Goal: Information Seeking & Learning: Find specific fact

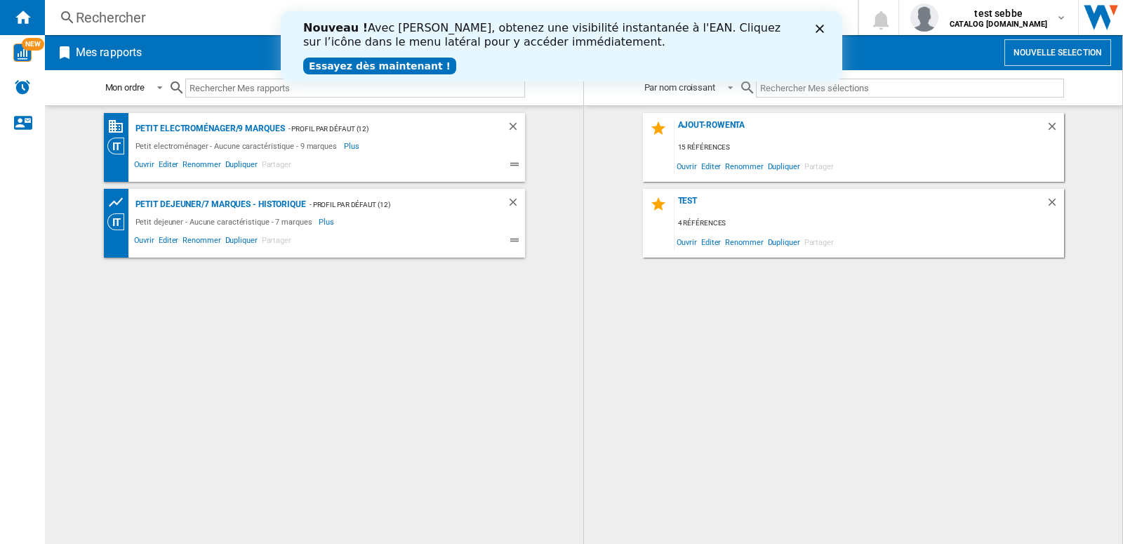
click at [117, 20] on div "Rechercher" at bounding box center [449, 18] width 746 height 20
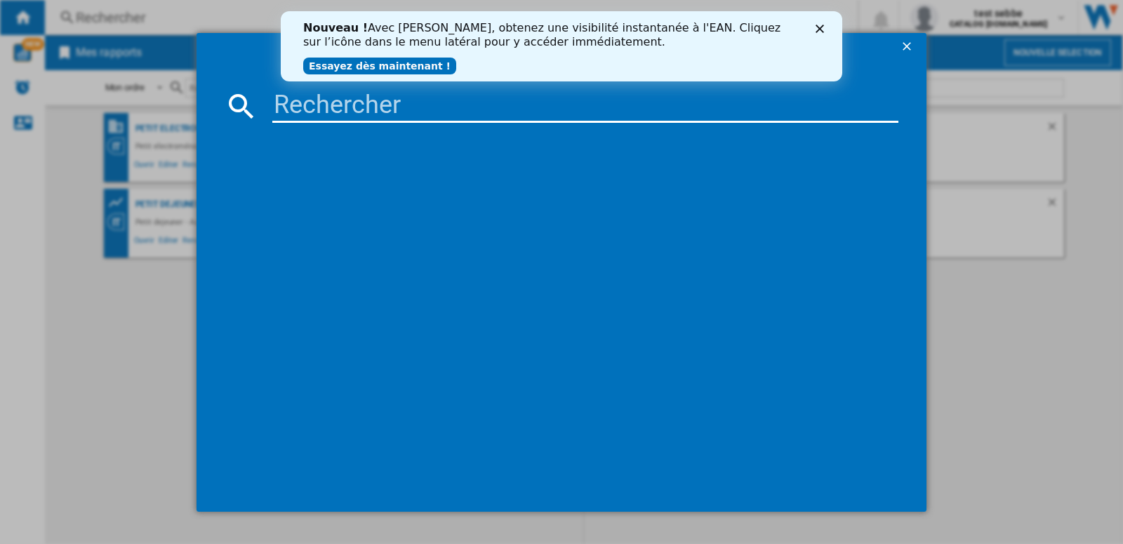
click at [291, 105] on input at bounding box center [585, 106] width 626 height 34
paste input "Bm8nLgnu"
drag, startPoint x: 410, startPoint y: 107, endPoint x: 272, endPoint y: 104, distance: 138.3
click at [272, 104] on input "Bm8nLgnu" at bounding box center [585, 106] width 626 height 34
paste input "MOULINEX EZ855AF0 NOIR"
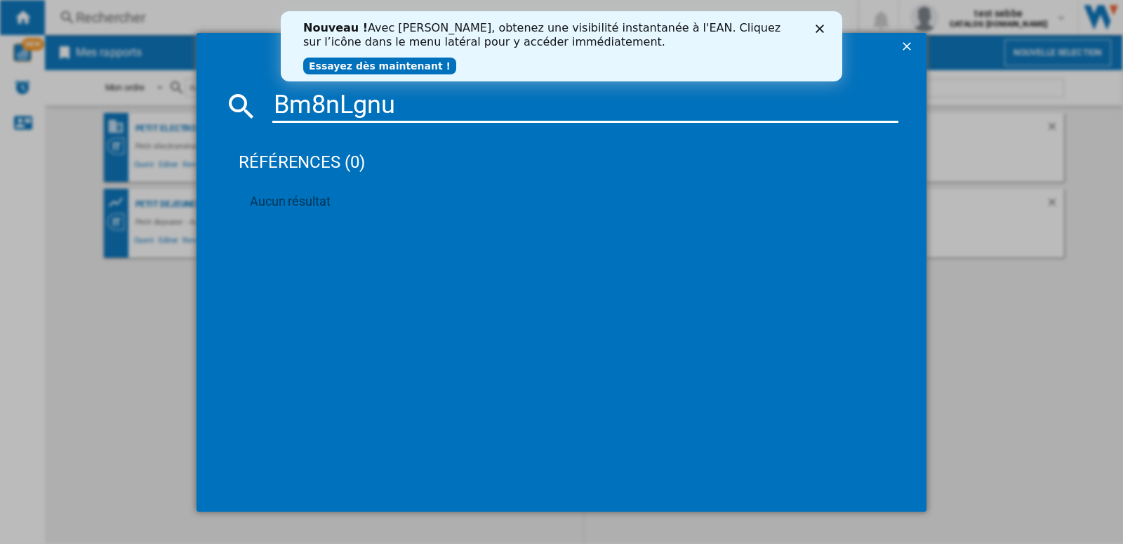
type input "MOULINEX EZ855AF0 NOIR"
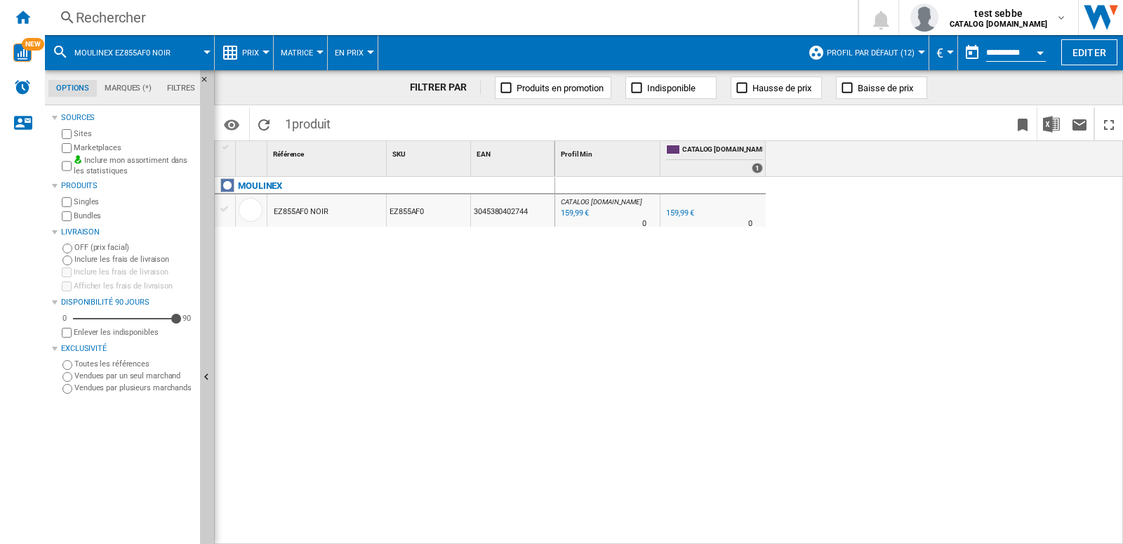
click at [918, 52] on div at bounding box center [921, 53] width 7 height 4
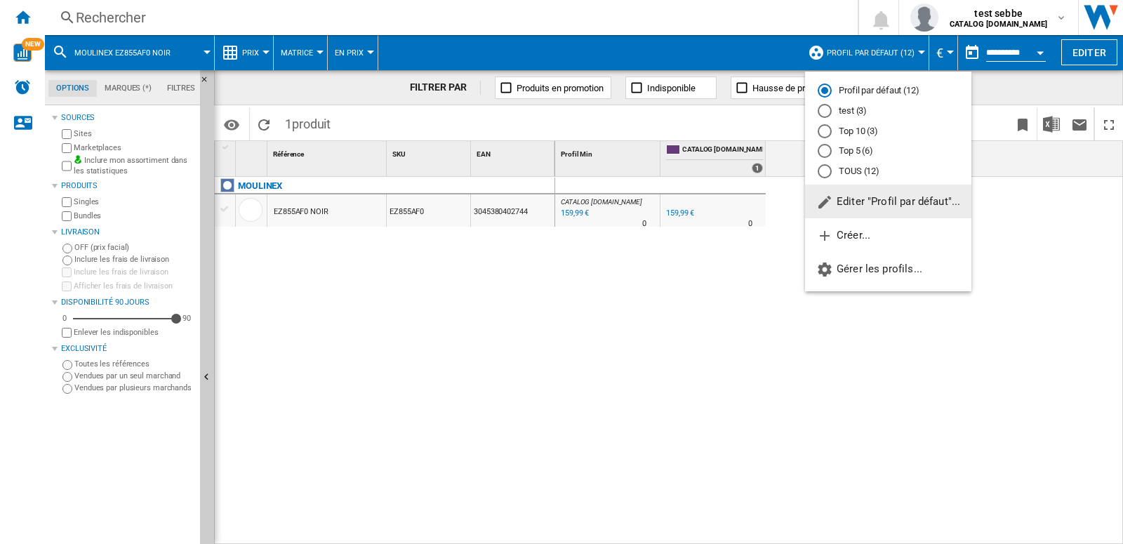
click at [849, 178] on md-radio-button "TOUS (12)" at bounding box center [888, 171] width 141 height 13
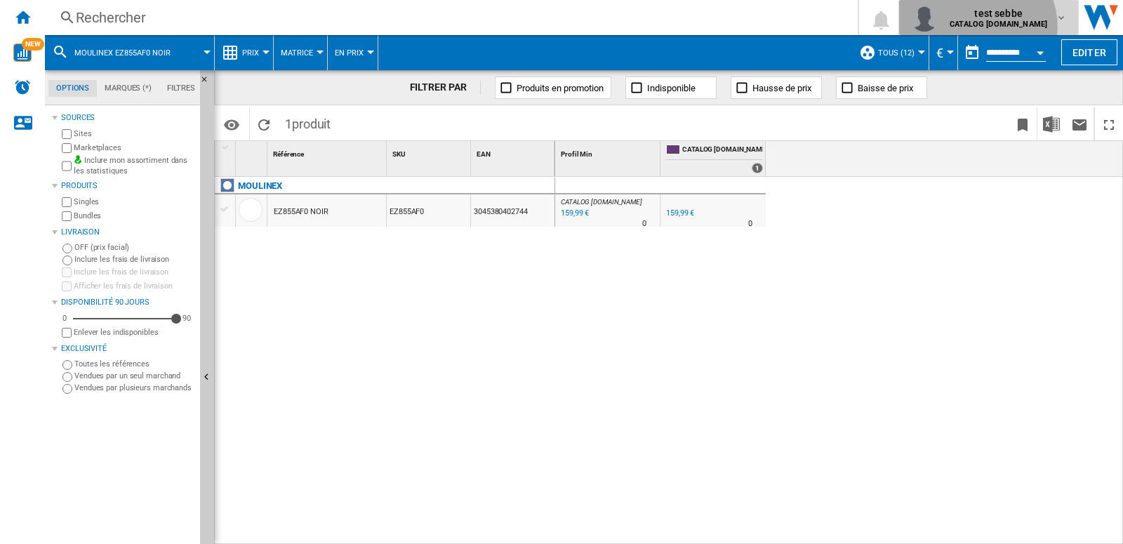
click at [1010, 27] on b "CATALOG [DOMAIN_NAME]" at bounding box center [999, 24] width 98 height 9
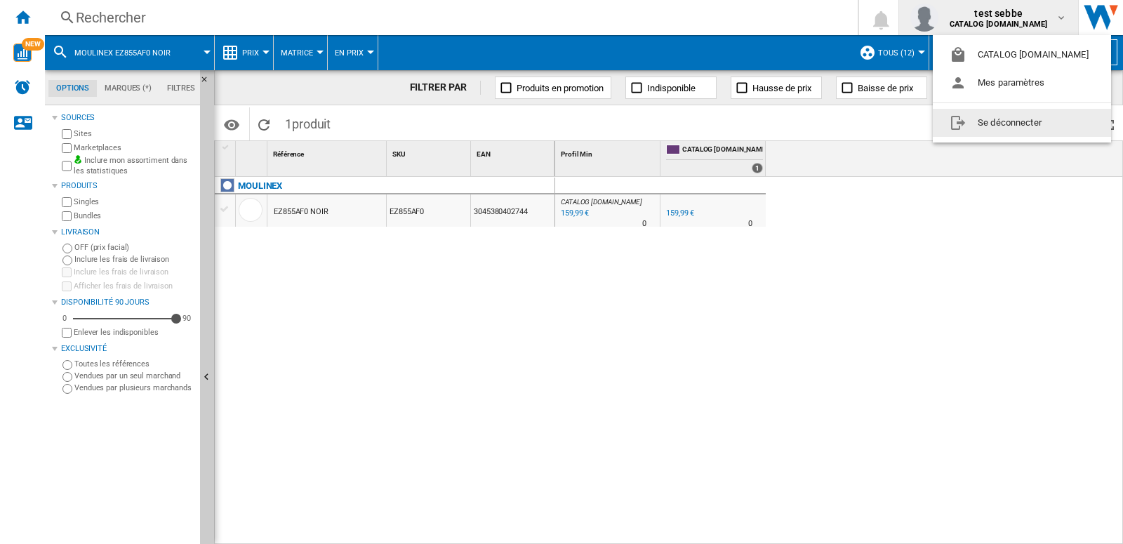
click at [1003, 128] on button "Se déconnecter" at bounding box center [1022, 123] width 178 height 28
